Goal: Information Seeking & Learning: Learn about a topic

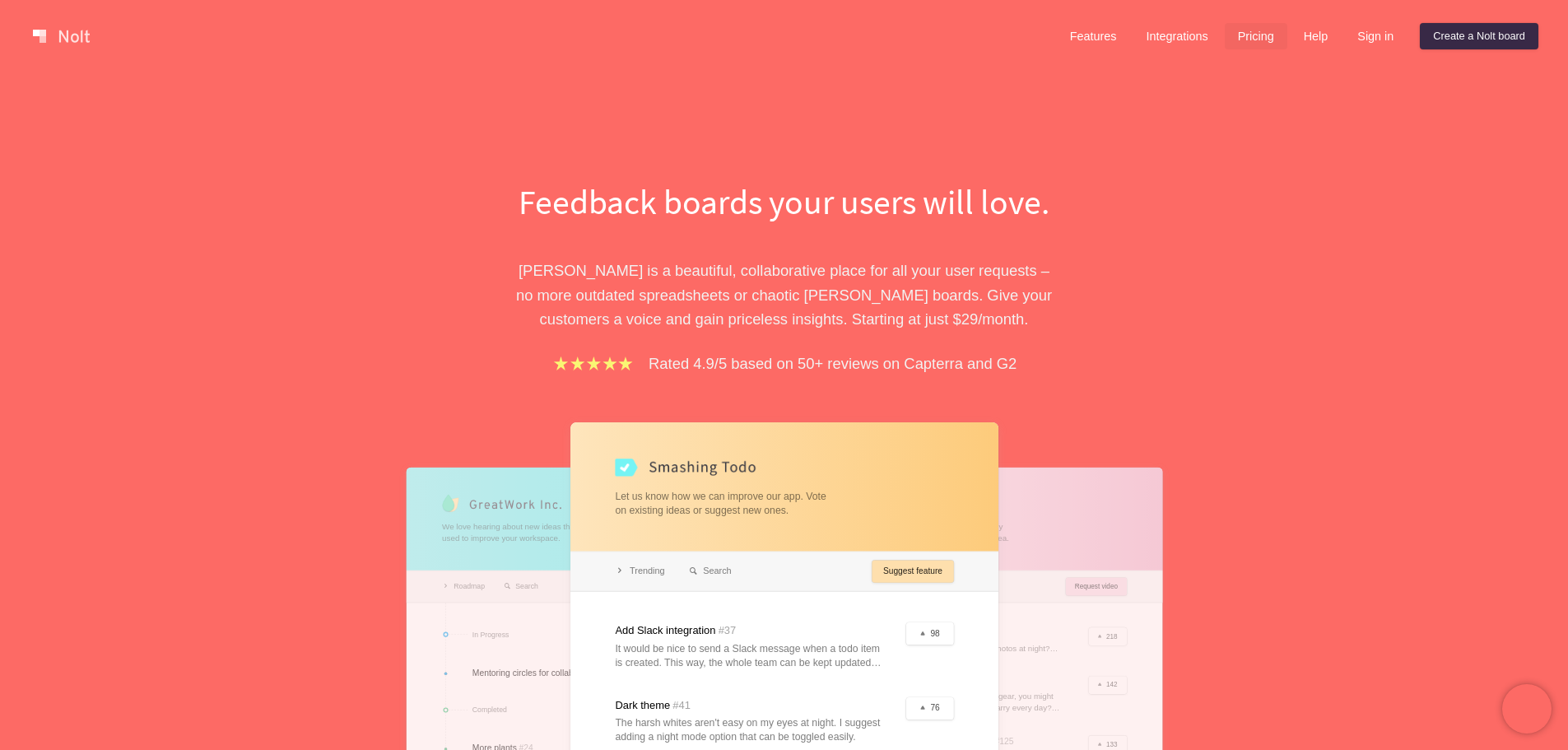
click at [1243, 26] on link "Pricing" at bounding box center [1256, 36] width 62 height 27
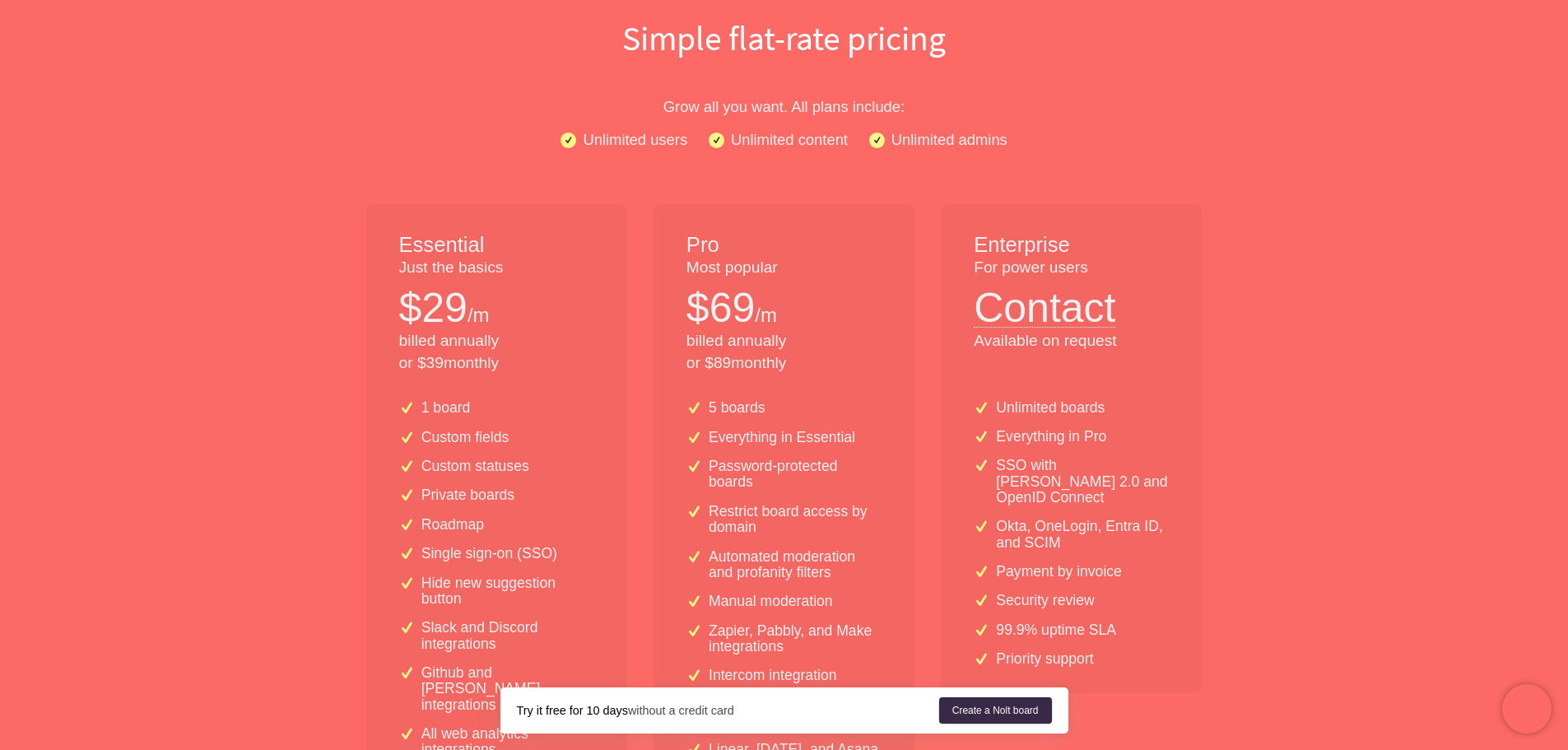
scroll to position [164, 0]
drag, startPoint x: 441, startPoint y: 408, endPoint x: 458, endPoint y: 521, distance: 114.3
click at [458, 521] on div "1 board Custom fields Custom statuses Private boards Roadmap Single sign-on (SS…" at bounding box center [496, 599] width 261 height 426
click at [458, 521] on p "Roadmap" at bounding box center [452, 524] width 62 height 15
drag, startPoint x: 456, startPoint y: 529, endPoint x: 449, endPoint y: 403, distance: 126.2
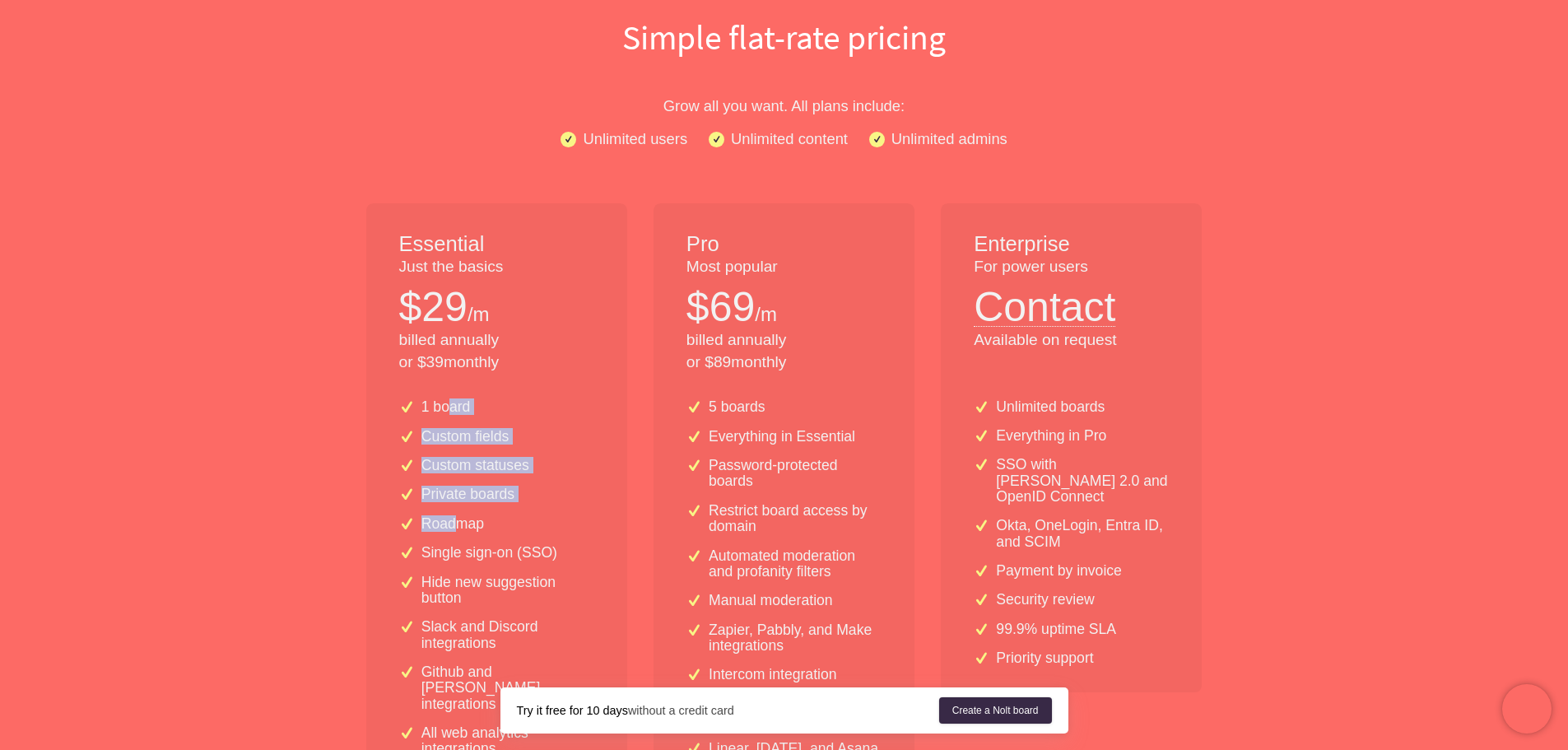
click at [449, 403] on div "1 board Custom fields Custom statuses Private boards Roadmap Single sign-on (SS…" at bounding box center [496, 599] width 261 height 426
click at [449, 403] on p "1 board" at bounding box center [446, 407] width 50 height 15
drag, startPoint x: 449, startPoint y: 403, endPoint x: 443, endPoint y: 598, distance: 195.1
click at [443, 598] on div "1 board Custom fields Custom statuses Private boards Roadmap Single sign-on (SS…" at bounding box center [496, 599] width 261 height 426
click at [443, 598] on p "Hide new suggestion button" at bounding box center [507, 590] width 173 height 32
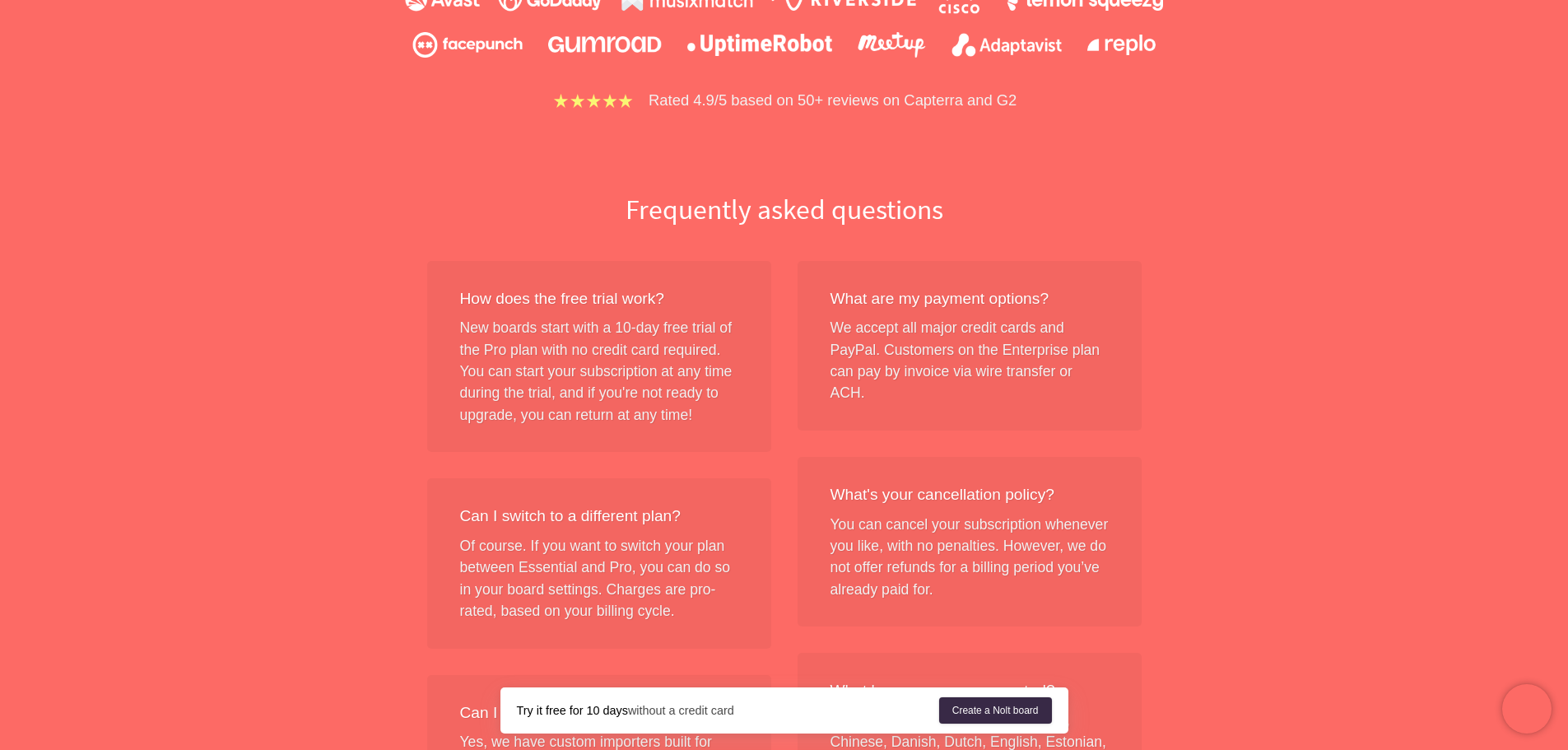
scroll to position [1317, 0]
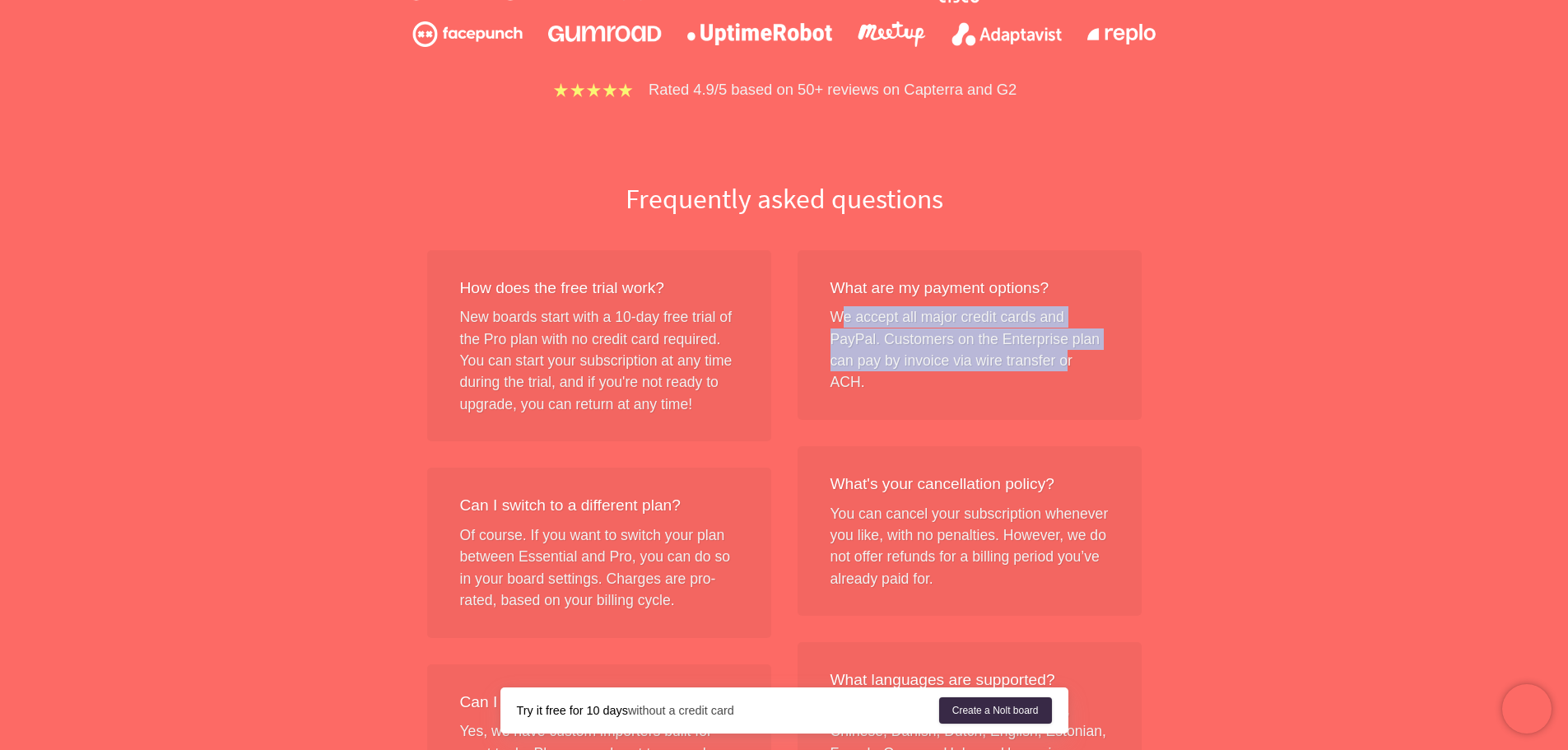
drag, startPoint x: 847, startPoint y: 324, endPoint x: 1063, endPoint y: 362, distance: 219.3
click at [1063, 362] on div "What are my payment options? We accept all major credit cards and PayPal. Custo…" at bounding box center [970, 334] width 344 height 169
click at [1062, 362] on div "What are my payment options? We accept all major credit cards and PayPal. Custo…" at bounding box center [970, 334] width 344 height 169
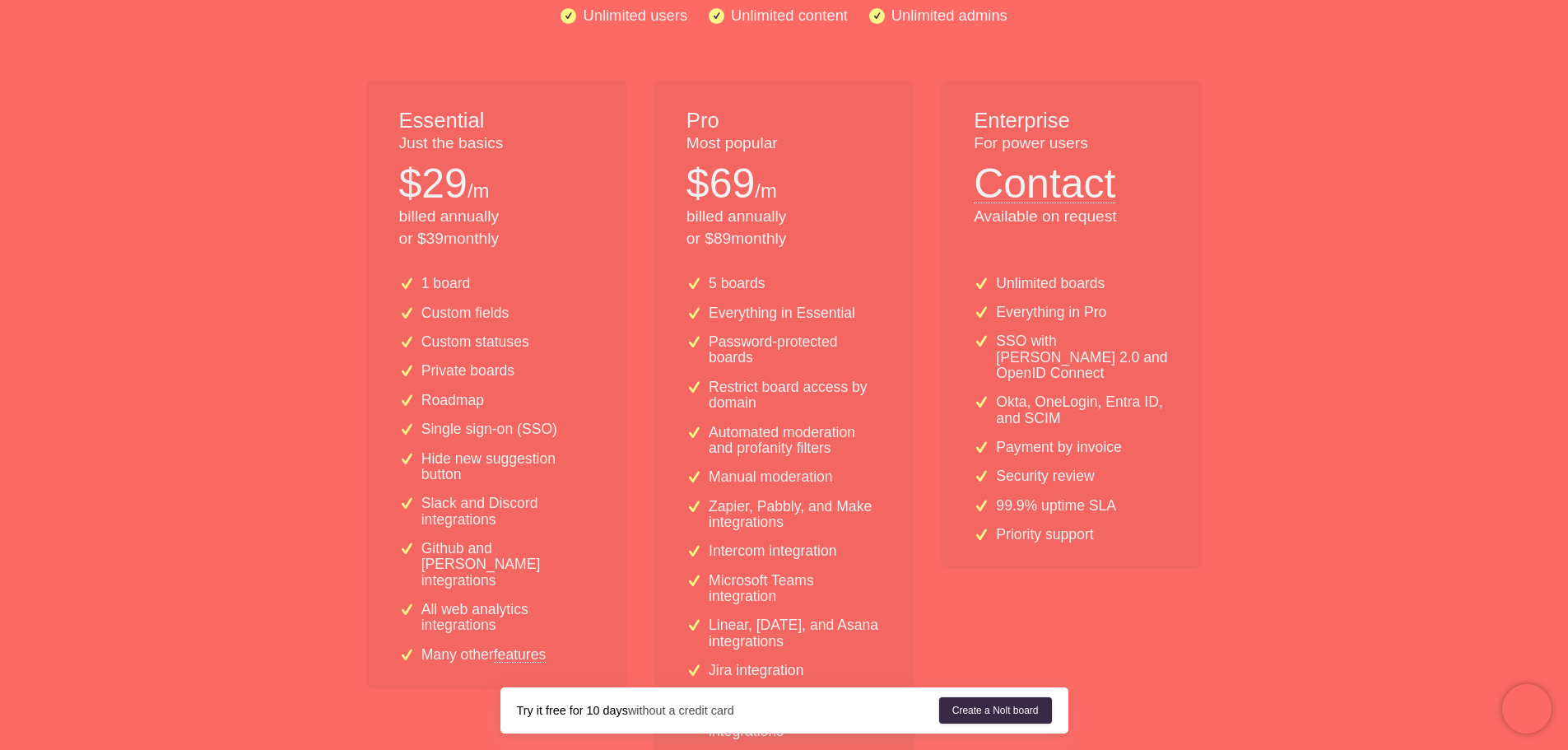
scroll to position [272, 0]
